Goal: Navigation & Orientation: Find specific page/section

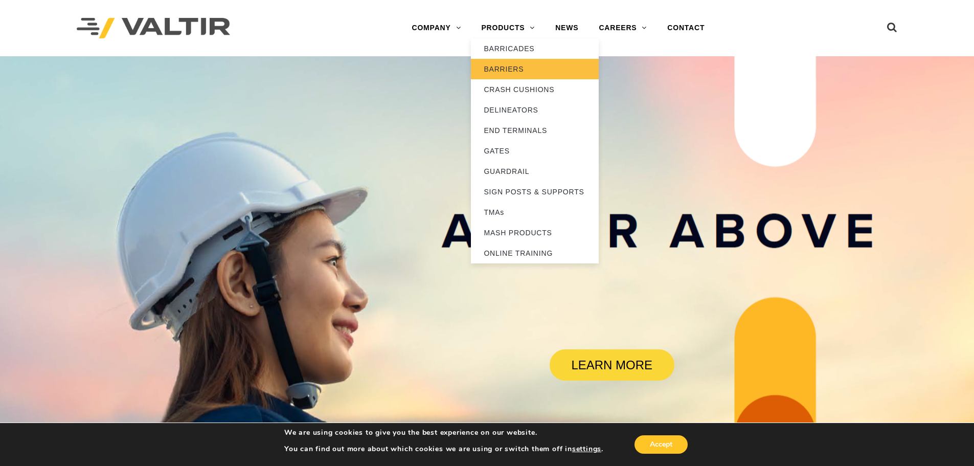
click at [510, 68] on link "BARRIERS" at bounding box center [535, 69] width 128 height 20
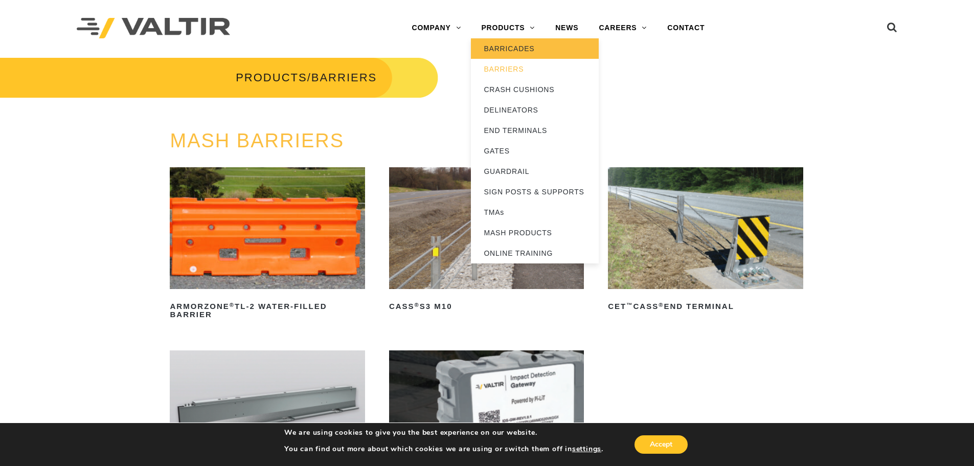
click at [506, 51] on link "BARRICADES" at bounding box center [535, 48] width 128 height 20
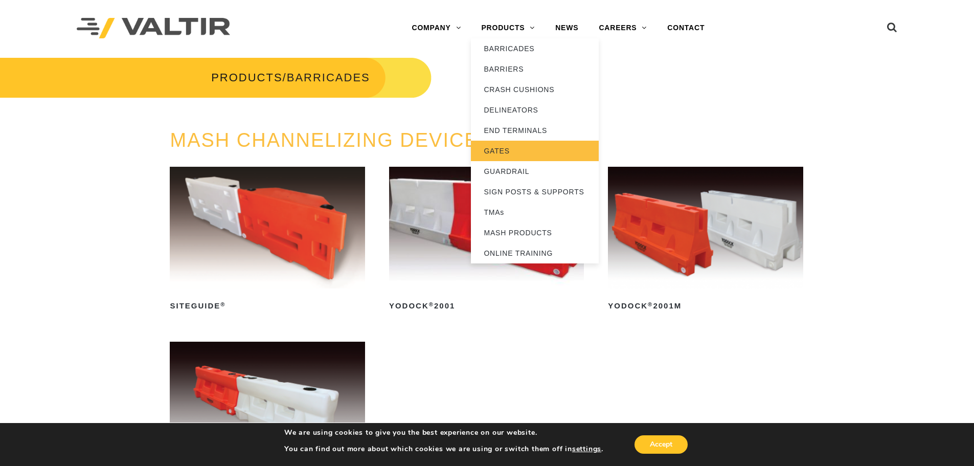
click at [503, 149] on link "GATES" at bounding box center [535, 151] width 128 height 20
